Goal: Task Accomplishment & Management: Use online tool/utility

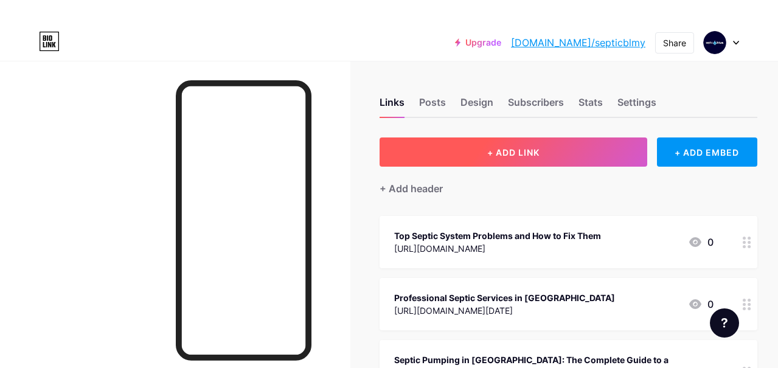
click at [519, 145] on button "+ ADD LINK" at bounding box center [514, 152] width 268 height 29
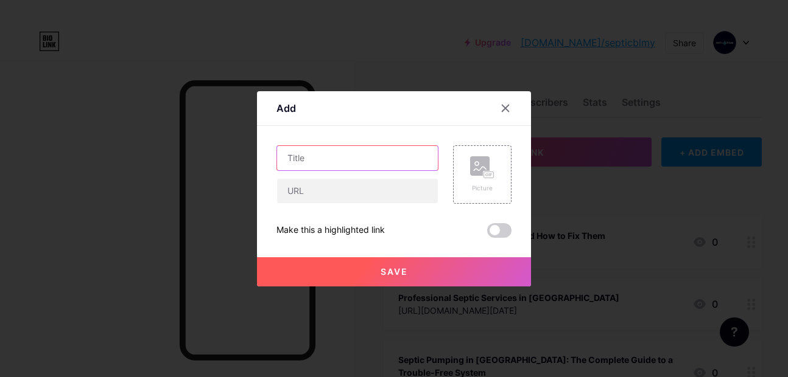
click at [303, 158] on input "text" at bounding box center [357, 158] width 161 height 24
paste input "Septic Cleaning in [GEOGRAPHIC_DATA]: What Every Homeowner Should Know"
type input "Septic Cleaning in [GEOGRAPHIC_DATA]: What Every Homeowner Should Know"
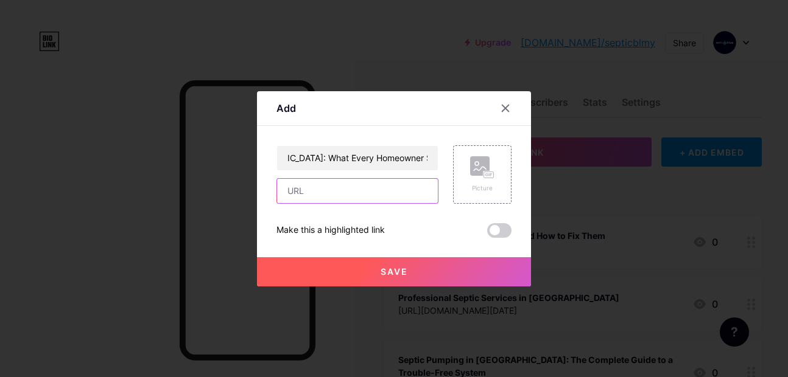
click at [321, 191] on input "text" at bounding box center [357, 191] width 161 height 24
paste input "[URL][DOMAIN_NAME]"
type input "[URL][DOMAIN_NAME]"
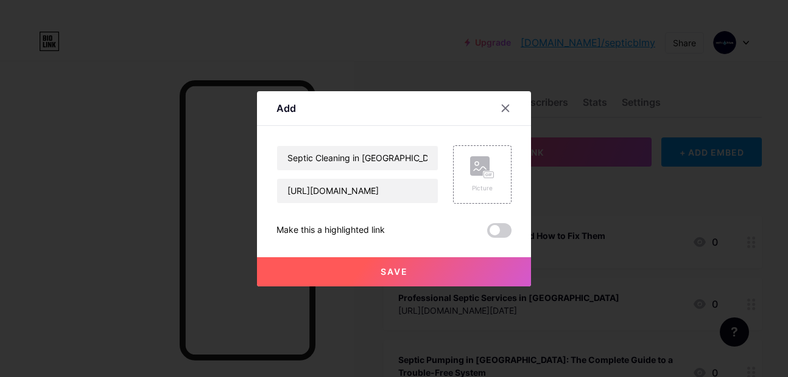
click at [491, 231] on span at bounding box center [499, 230] width 24 height 15
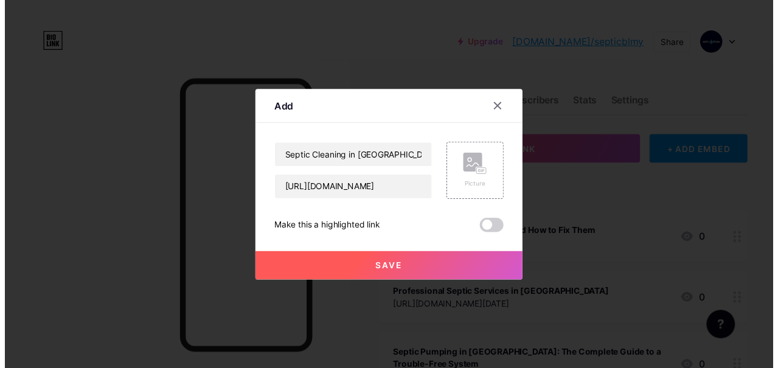
scroll to position [0, 0]
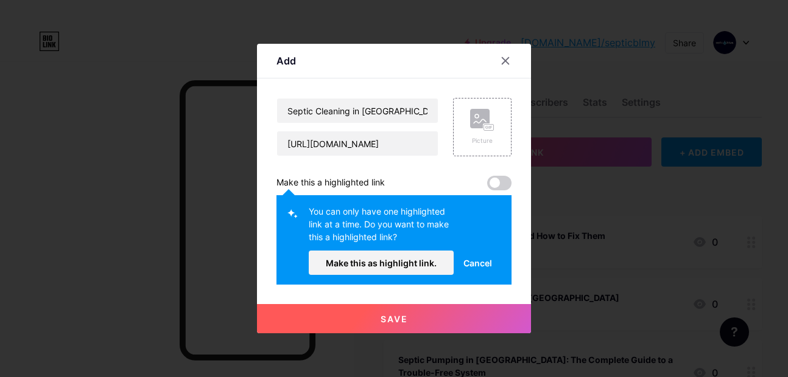
click at [446, 321] on button "Save" at bounding box center [394, 318] width 274 height 29
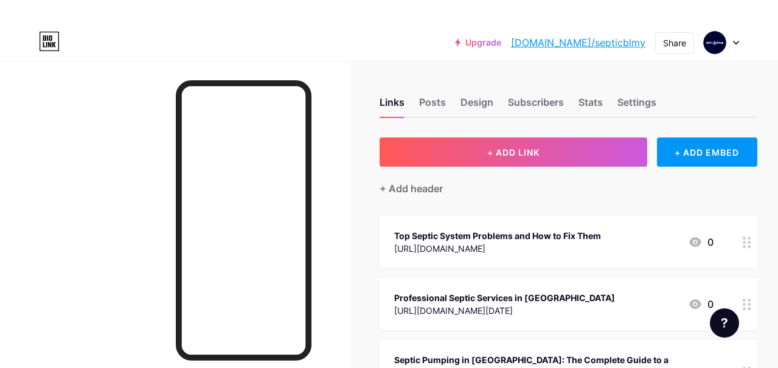
click at [752, 242] on icon at bounding box center [747, 243] width 9 height 12
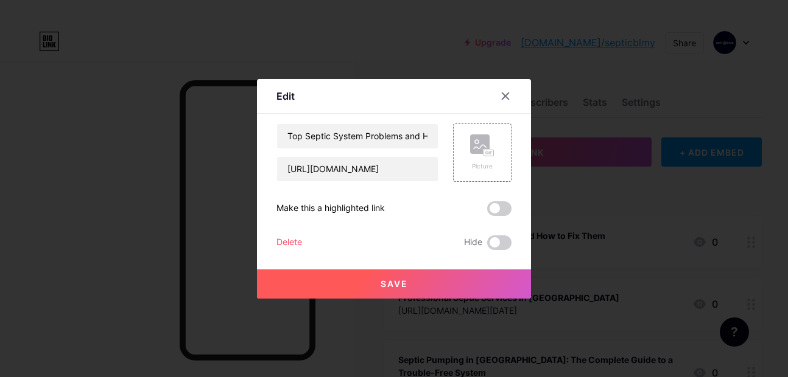
click at [495, 211] on span at bounding box center [499, 208] width 24 height 15
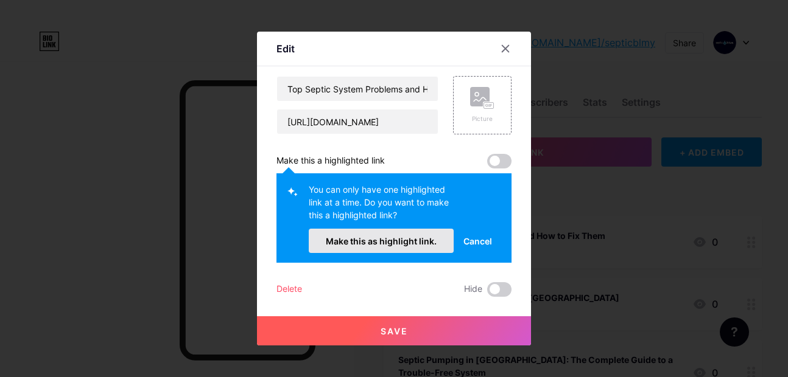
click at [404, 242] on span "Make this as highlight link." at bounding box center [381, 241] width 111 height 10
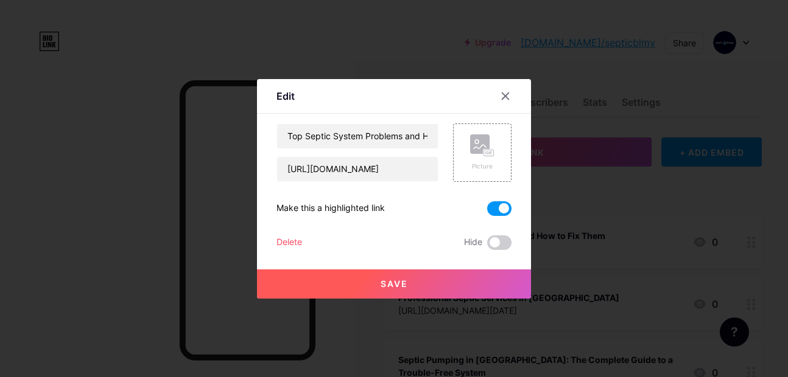
click at [396, 284] on span "Save" at bounding box center [393, 284] width 27 height 10
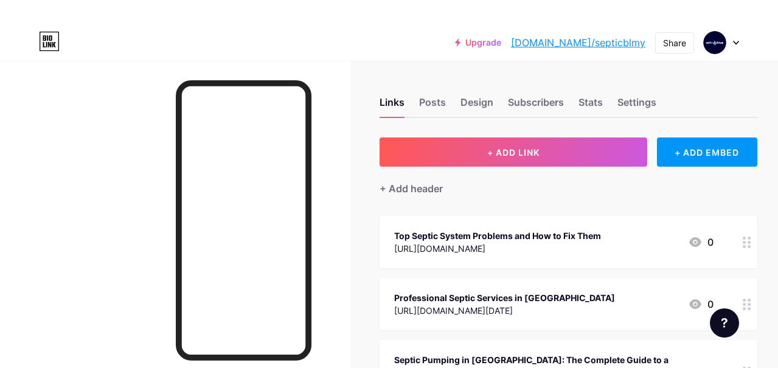
click at [696, 244] on icon at bounding box center [696, 242] width 12 height 10
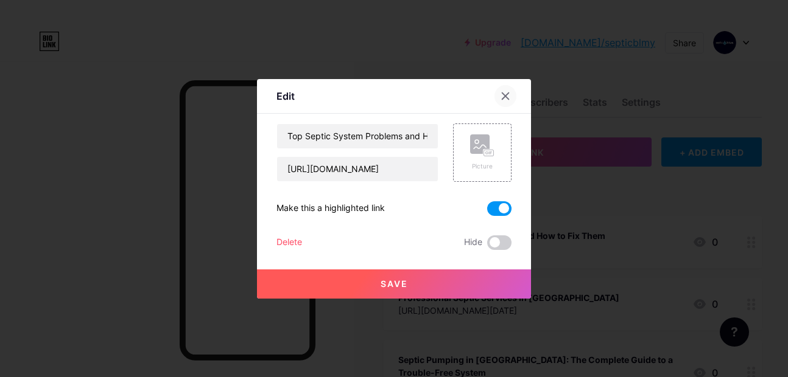
click at [505, 96] on icon at bounding box center [505, 96] width 10 height 10
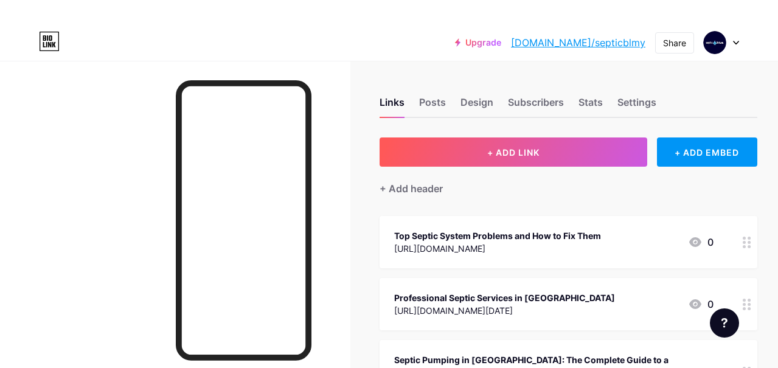
click at [747, 243] on icon at bounding box center [747, 243] width 9 height 12
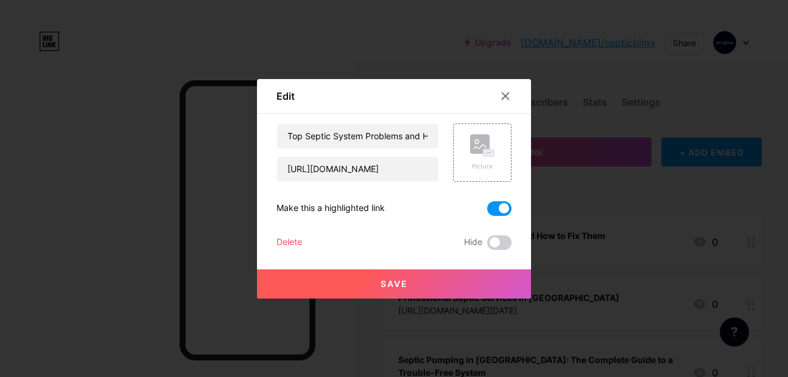
click at [425, 286] on button "Save" at bounding box center [394, 284] width 274 height 29
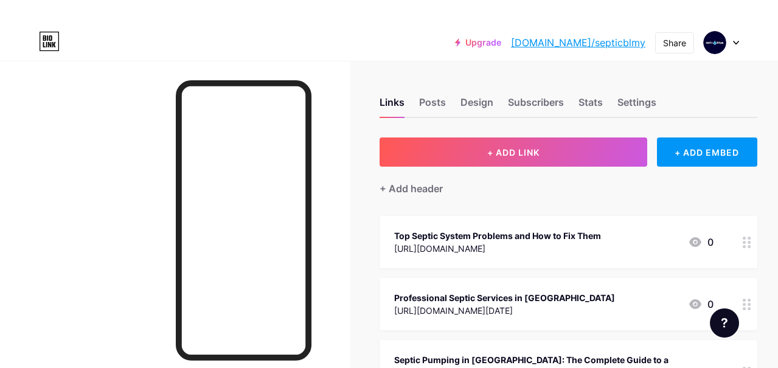
click at [517, 235] on div "Top Septic System Problems and How to Fix Them" at bounding box center [497, 235] width 207 height 13
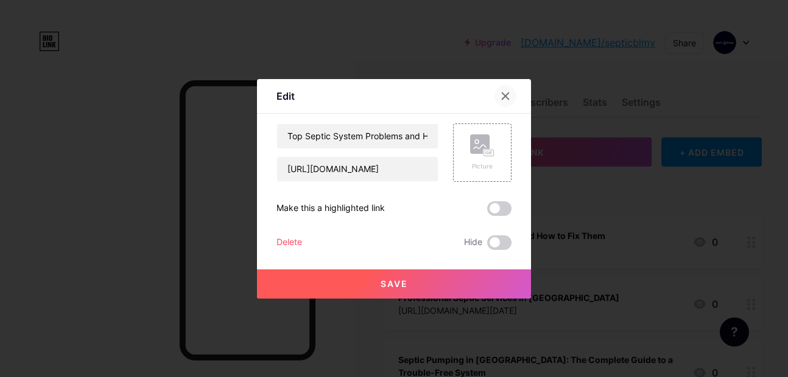
click at [505, 91] on div at bounding box center [505, 96] width 22 height 22
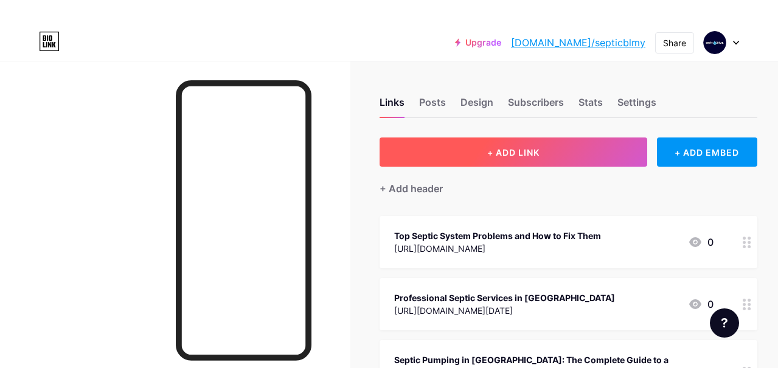
click at [586, 153] on button "+ ADD LINK" at bounding box center [514, 152] width 268 height 29
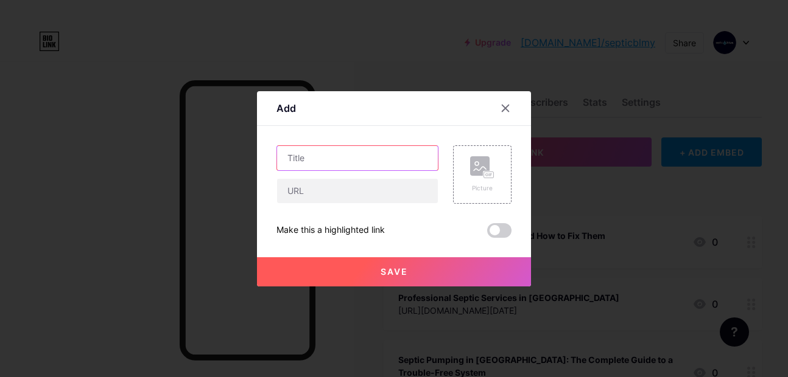
click at [388, 168] on input "text" at bounding box center [357, 158] width 161 height 24
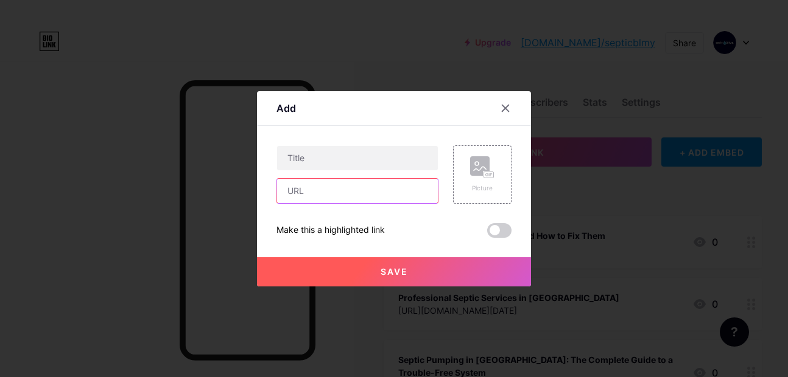
click at [340, 197] on input "text" at bounding box center [357, 191] width 161 height 24
paste input "[URL][DOMAIN_NAME]"
type input "[URL][DOMAIN_NAME]"
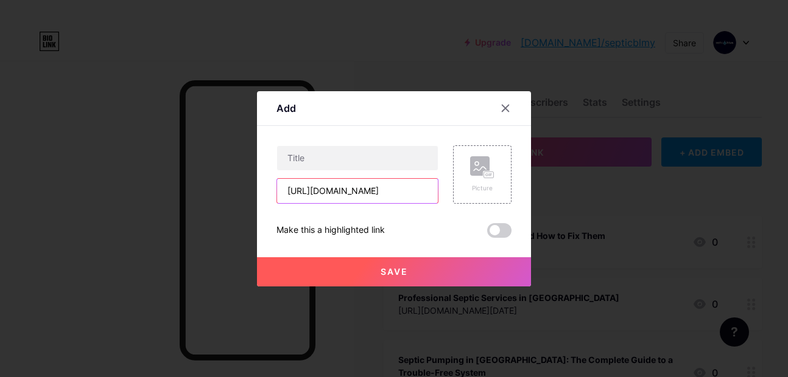
click at [393, 197] on input "[URL][DOMAIN_NAME]" at bounding box center [357, 191] width 161 height 24
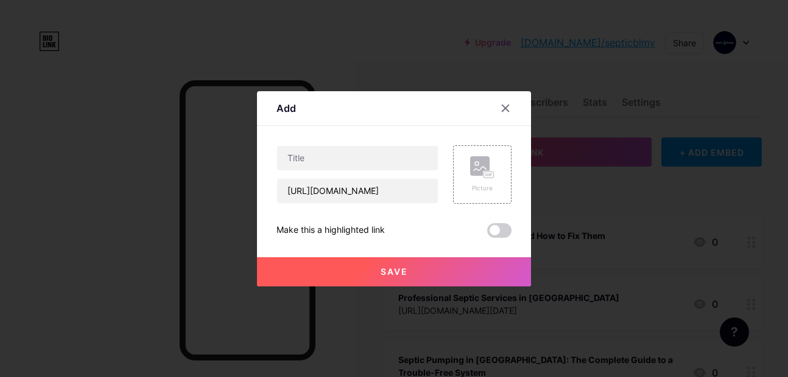
click at [497, 268] on button "Save" at bounding box center [394, 271] width 274 height 29
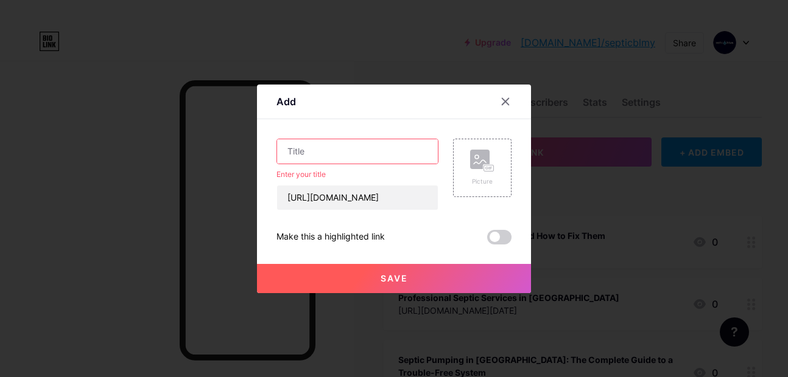
click at [340, 157] on input "text" at bounding box center [357, 151] width 161 height 24
paste input "Septic Cleaning in [GEOGRAPHIC_DATA]: What Every Homeowner Should Know"
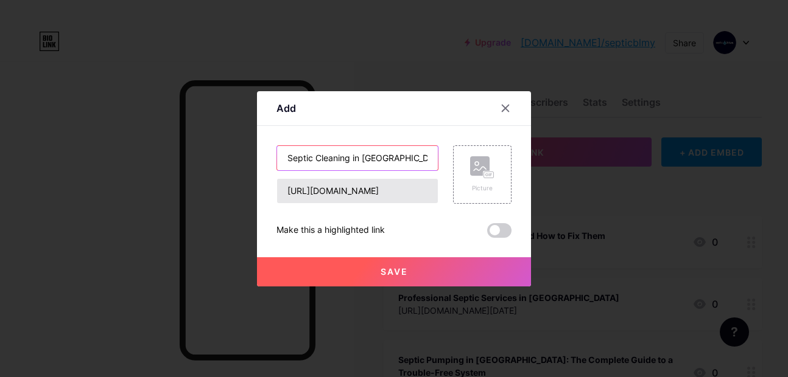
scroll to position [0, 124]
type input "Septic Cleaning in [GEOGRAPHIC_DATA]: What Every Homeowner Should Know"
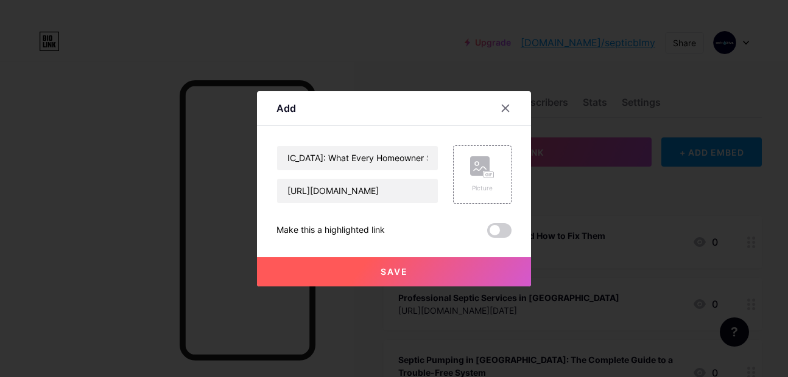
click at [458, 275] on button "Save" at bounding box center [394, 271] width 274 height 29
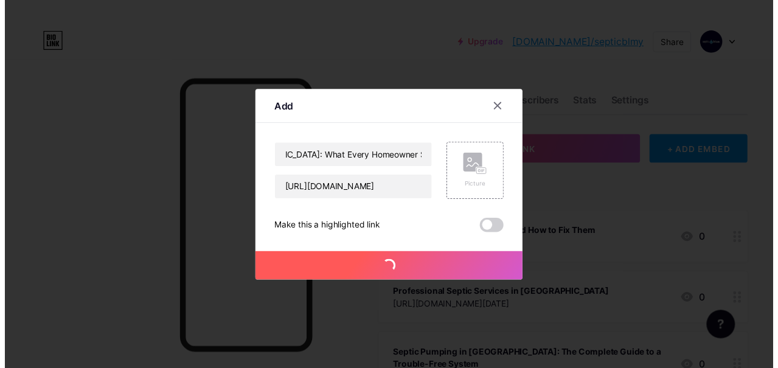
scroll to position [0, 0]
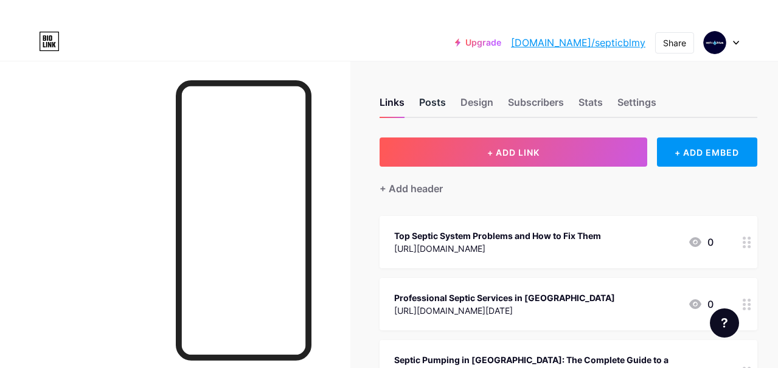
click at [436, 107] on div "Posts" at bounding box center [432, 106] width 27 height 22
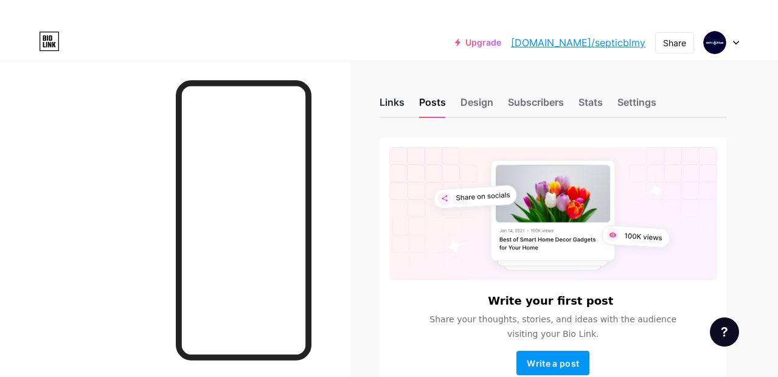
click at [396, 102] on div "Links" at bounding box center [392, 106] width 25 height 22
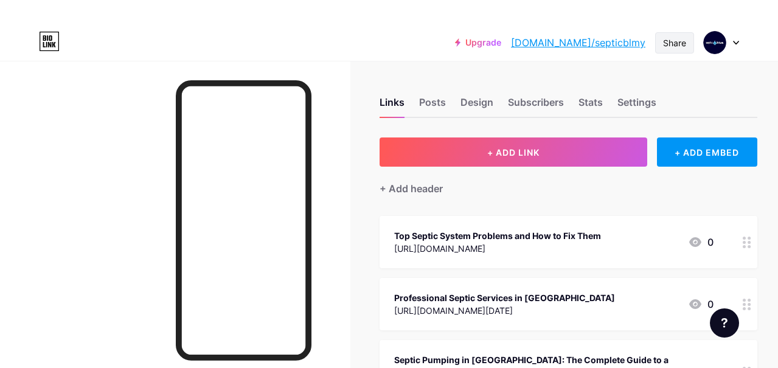
click at [674, 44] on div "Share" at bounding box center [674, 43] width 23 height 13
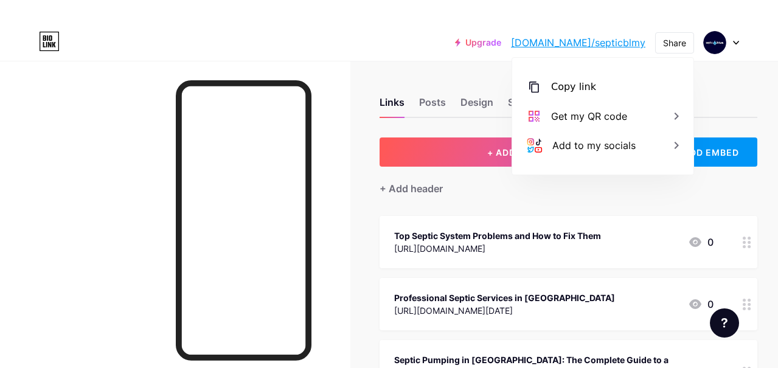
click at [736, 46] on div at bounding box center [721, 43] width 35 height 22
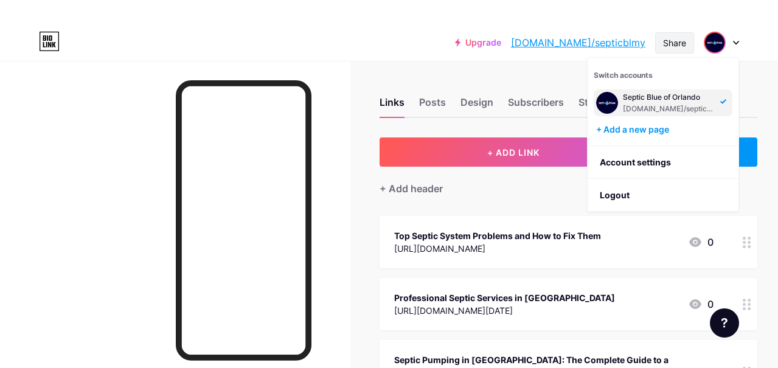
click at [680, 45] on div "Share" at bounding box center [674, 43] width 23 height 13
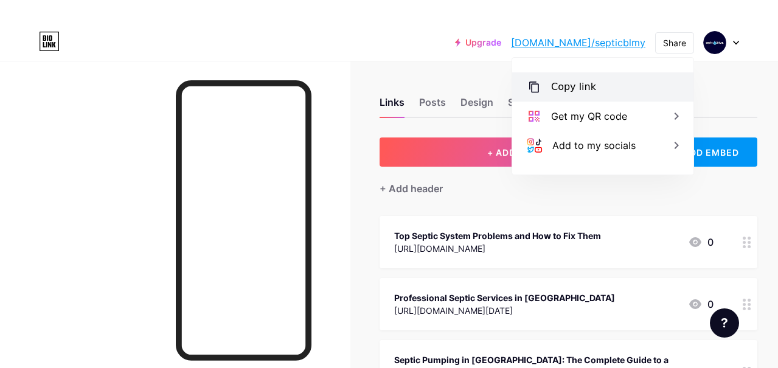
click at [570, 85] on div "Copy link" at bounding box center [573, 87] width 45 height 15
